Goal: Task Accomplishment & Management: Complete application form

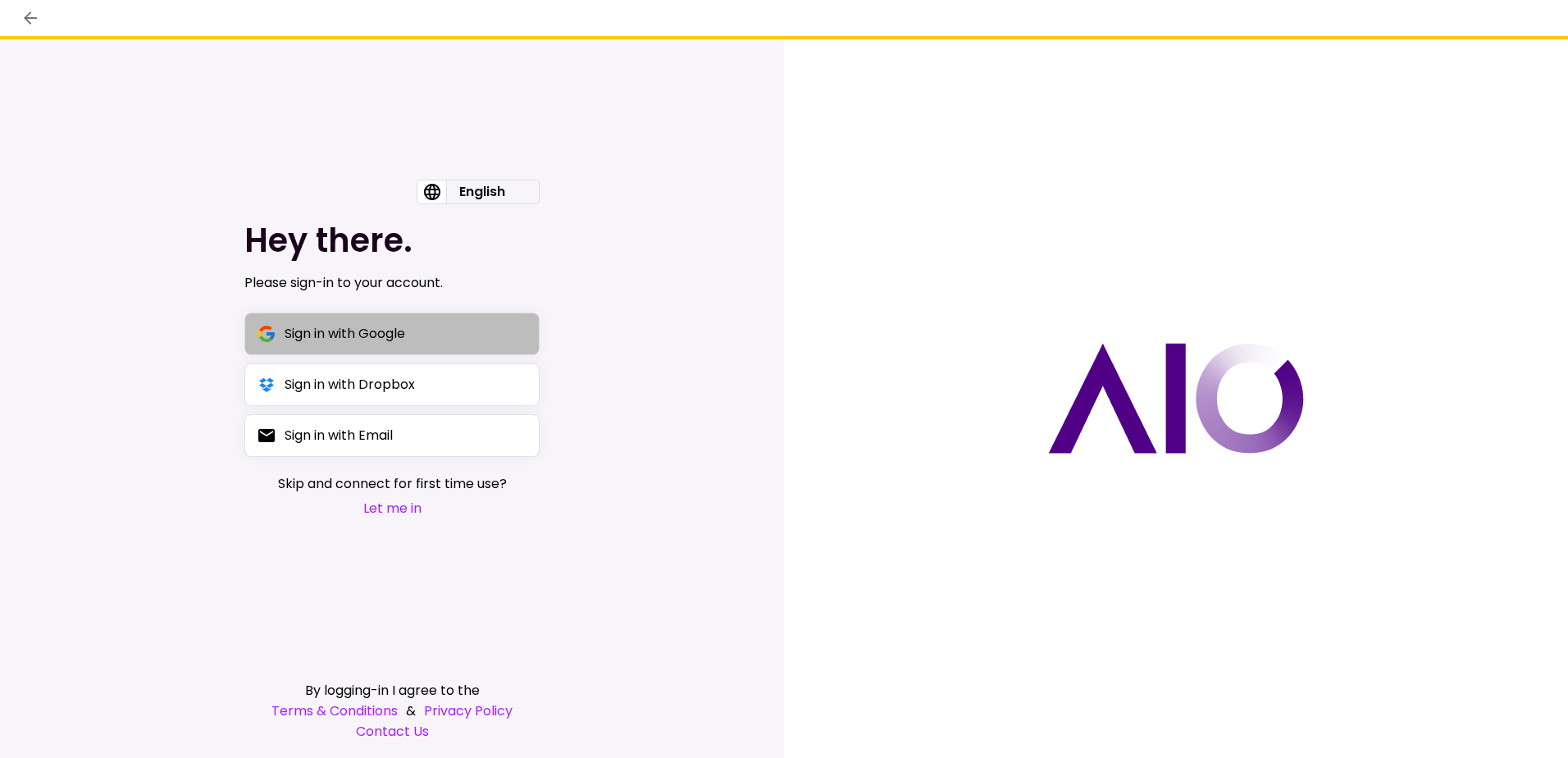
click at [359, 329] on div "Sign in with Google" at bounding box center [345, 333] width 121 height 21
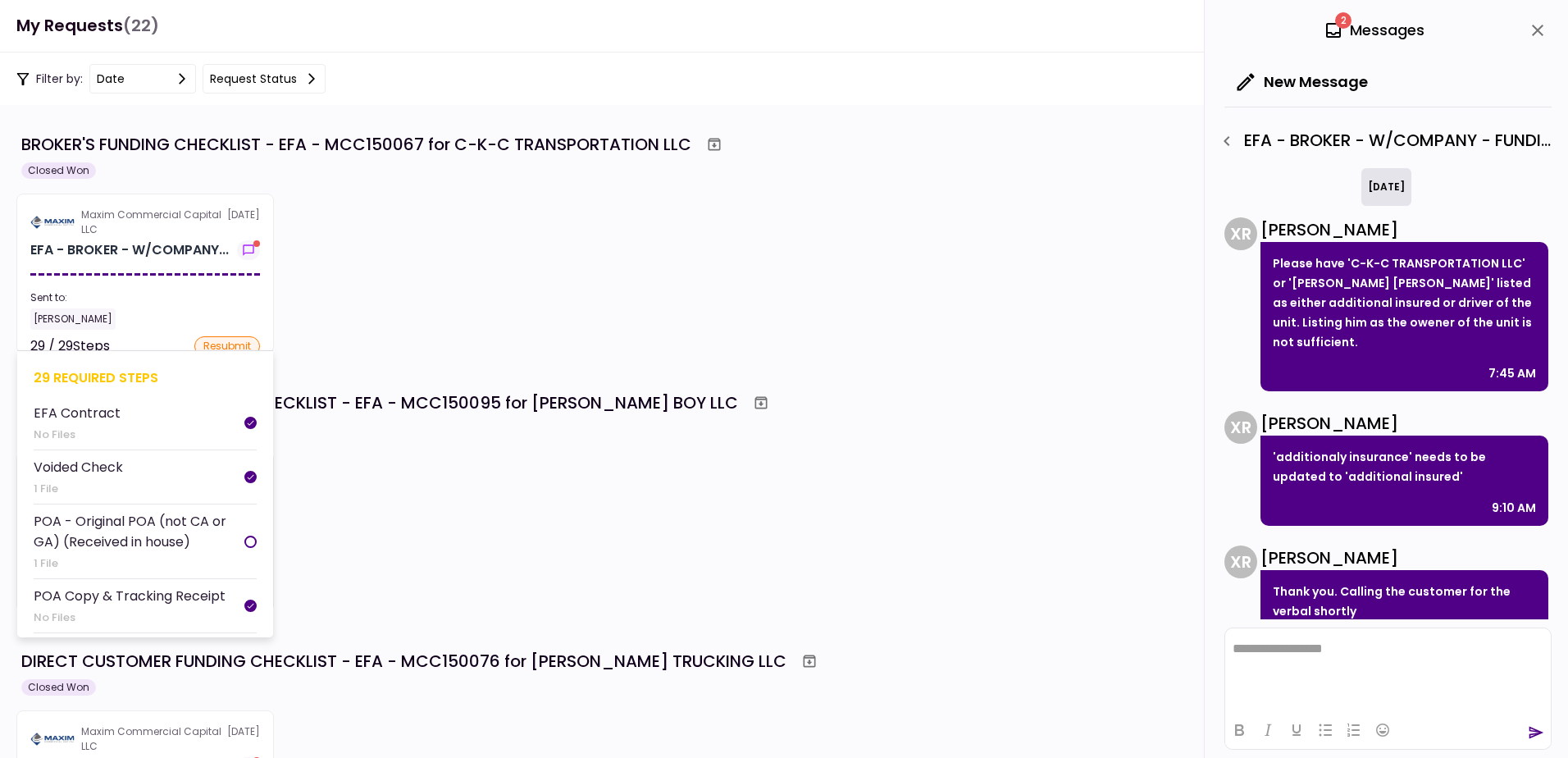
scroll to position [79, 0]
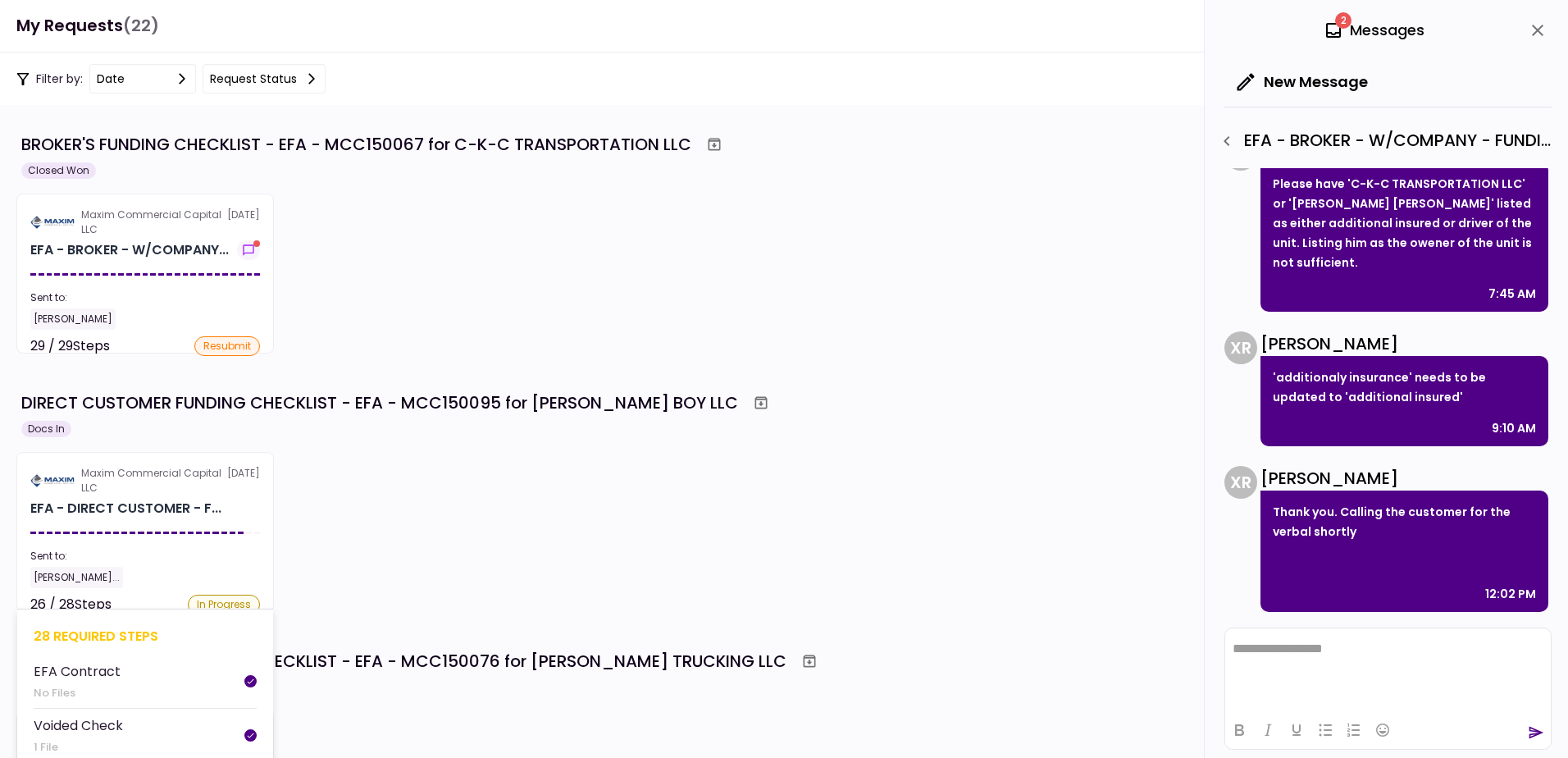
click at [164, 474] on div "Maxim Commercial Capital LLC" at bounding box center [154, 481] width 146 height 30
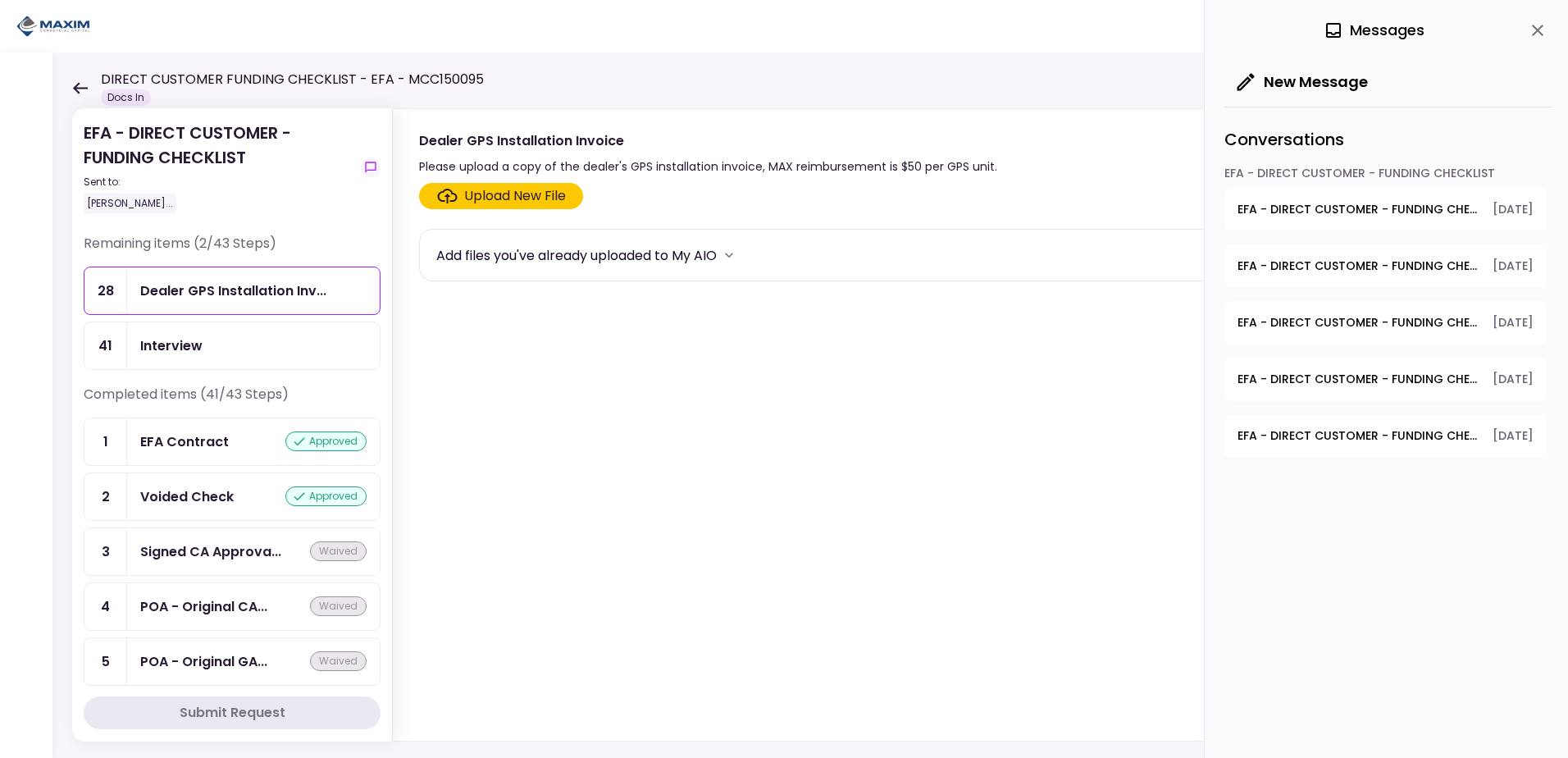
click at [500, 194] on div "Upload New File" at bounding box center [514, 196] width 102 height 20
click at [0, 0] on input "Upload New File" at bounding box center [0, 0] width 0 height 0
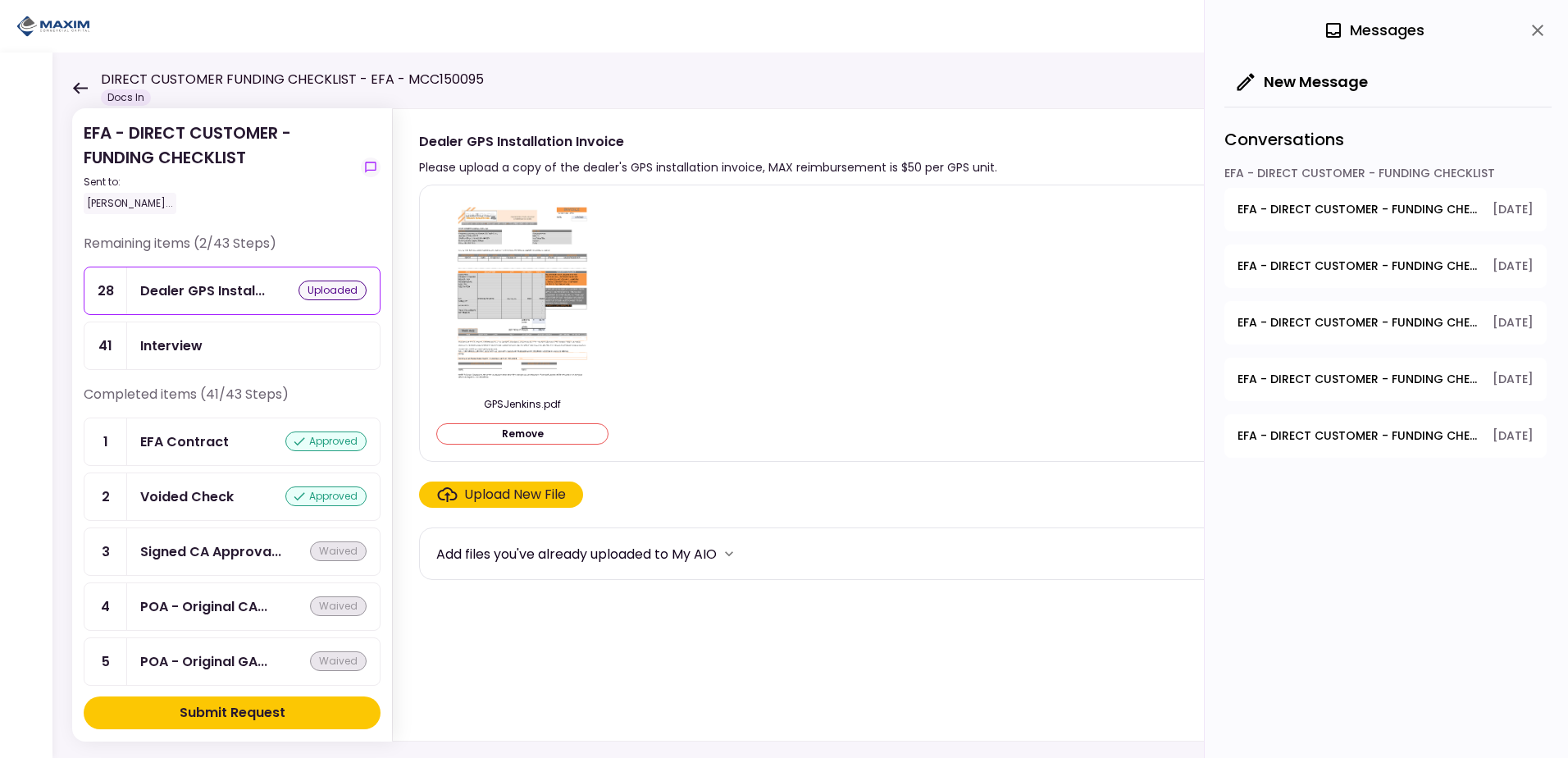
click at [239, 715] on div "Submit Request" at bounding box center [233, 713] width 106 height 20
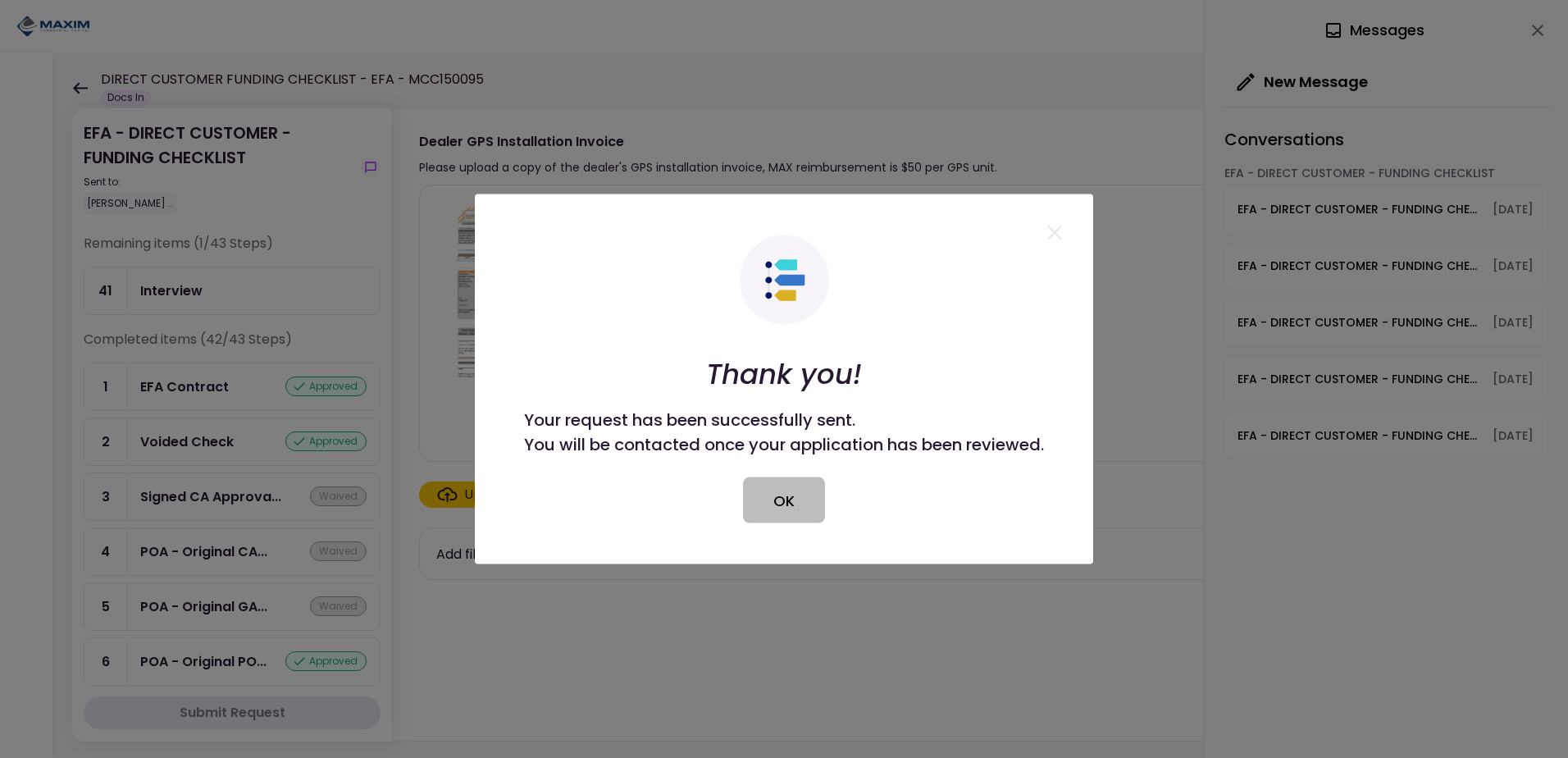
click at [762, 505] on button "OK" at bounding box center [784, 500] width 82 height 46
